Goal: Task Accomplishment & Management: Manage account settings

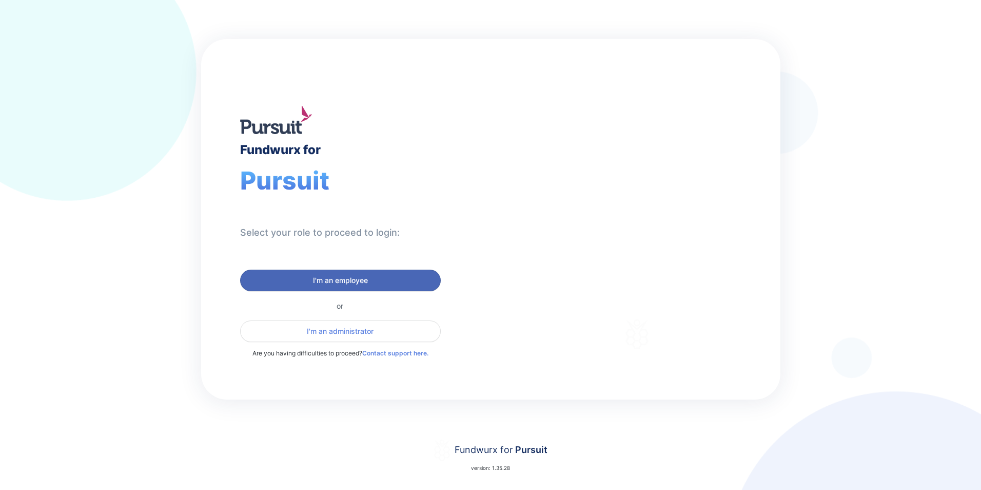
click at [287, 285] on span "I'm an employee" at bounding box center [340, 280] width 187 height 10
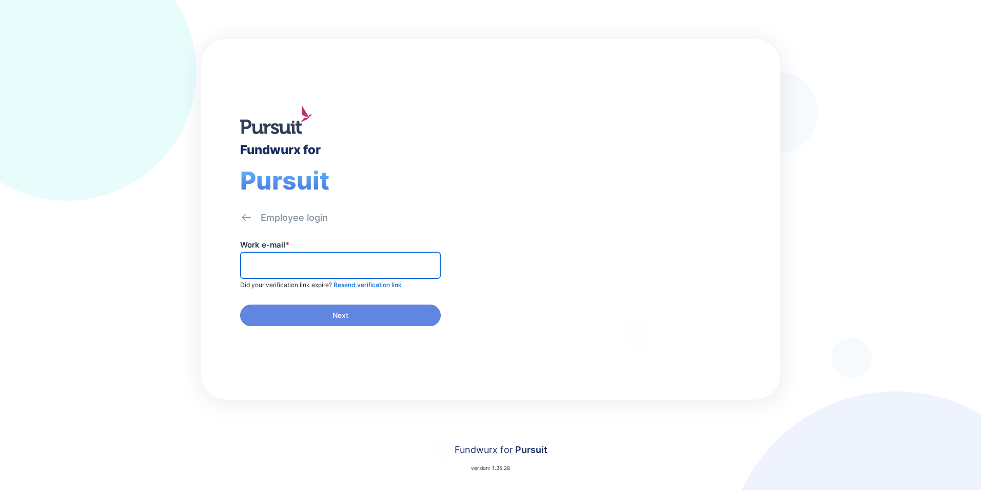
click at [338, 272] on input "text" at bounding box center [340, 265] width 191 height 16
type input "**********"
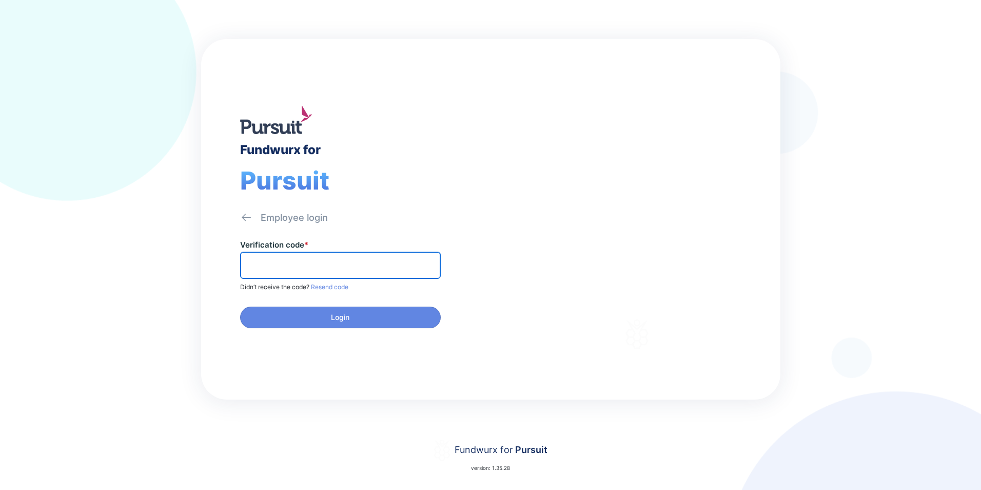
click at [288, 266] on input "text" at bounding box center [340, 265] width 191 height 16
type input "******"
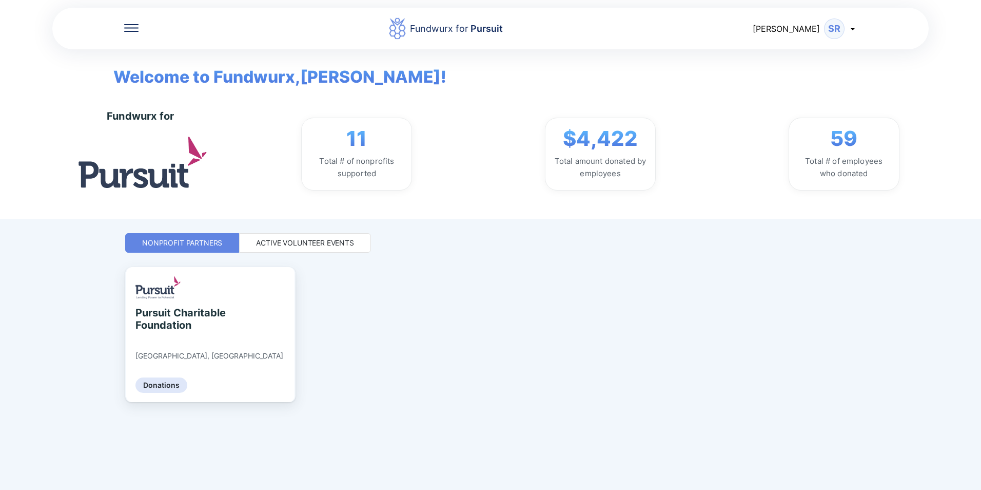
click at [279, 241] on div "Active Volunteer Events" at bounding box center [305, 243] width 98 height 10
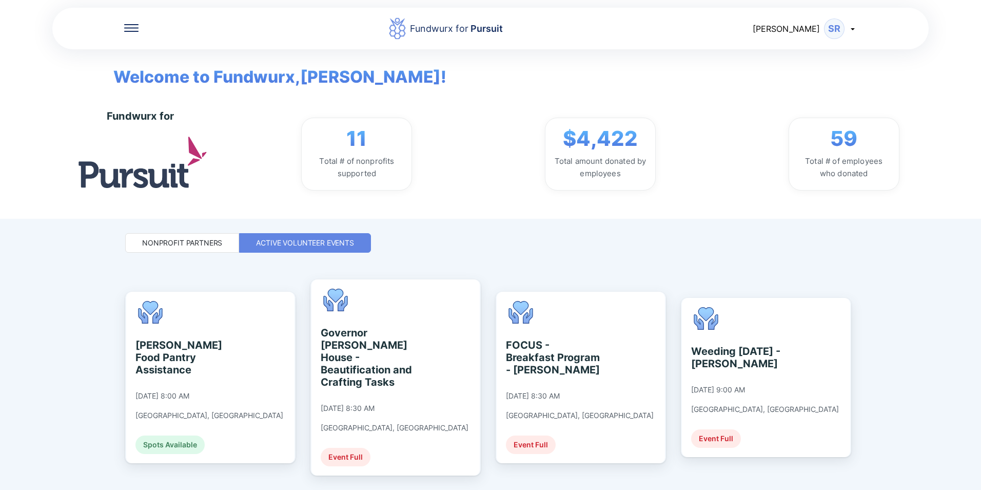
click at [841, 25] on div "SR" at bounding box center [834, 28] width 21 height 21
click at [568, 61] on div "Welcome to Fundwurx, [PERSON_NAME] !" at bounding box center [490, 69] width 785 height 40
click at [133, 31] on icon at bounding box center [131, 30] width 14 height 1
click at [184, 242] on div "Nonprofit Partners" at bounding box center [182, 243] width 80 height 10
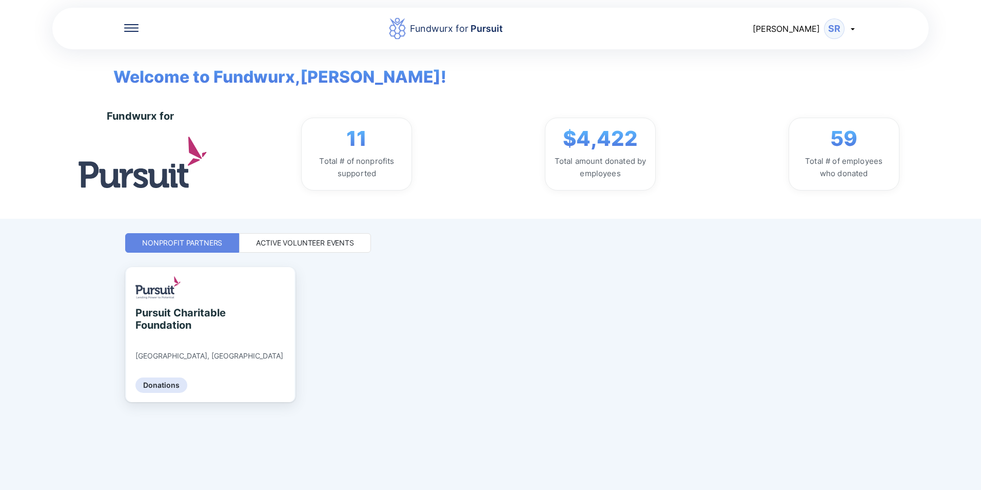
click at [132, 24] on icon at bounding box center [131, 24] width 14 height 1
click at [165, 55] on div "Home" at bounding box center [199, 61] width 150 height 29
click at [855, 27] on icon at bounding box center [853, 29] width 8 height 8
click at [492, 28] on span "Pursuit" at bounding box center [486, 28] width 34 height 11
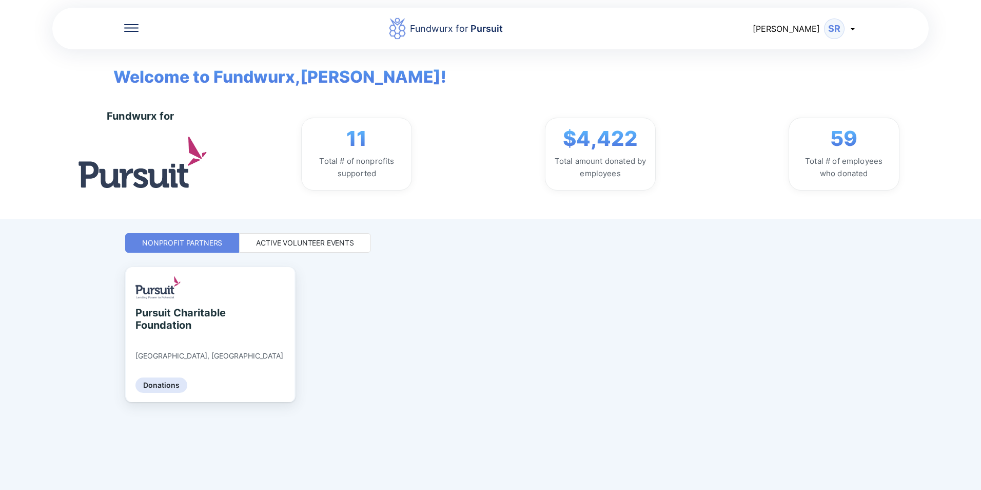
click at [854, 27] on icon at bounding box center [853, 29] width 8 height 8
click at [795, 84] on div "Log out" at bounding box center [793, 81] width 30 height 10
